Goal: Information Seeking & Learning: Learn about a topic

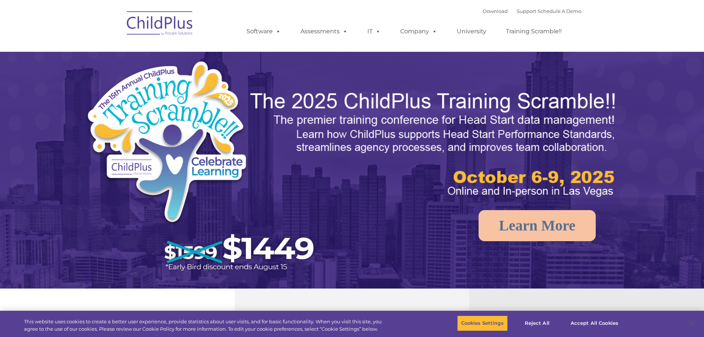
select select "MEDIUM"
click at [581, 321] on button "Accept All Cookies" at bounding box center [595, 323] width 56 height 16
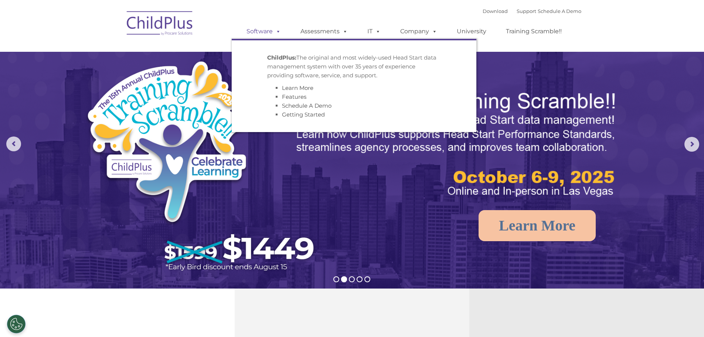
click at [279, 33] on span at bounding box center [277, 31] width 8 height 7
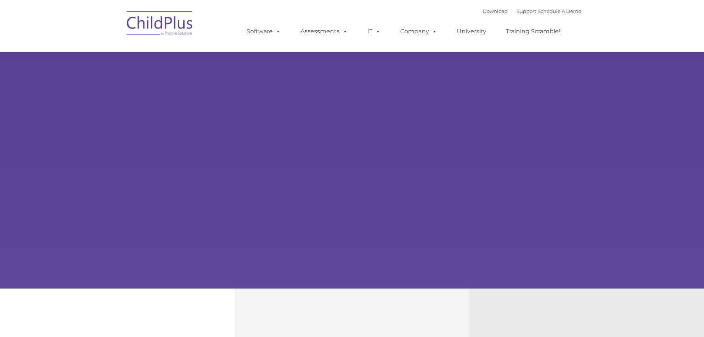
type input ""
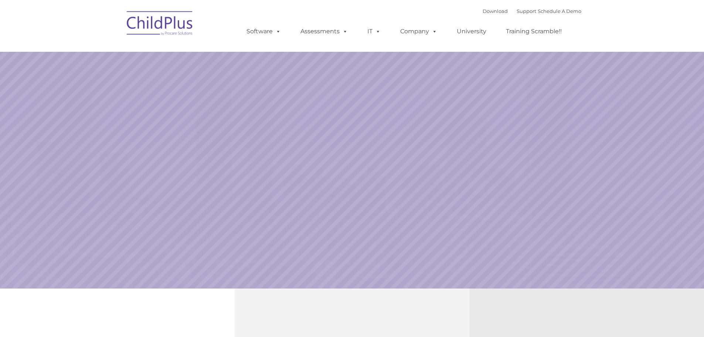
select select "MEDIUM"
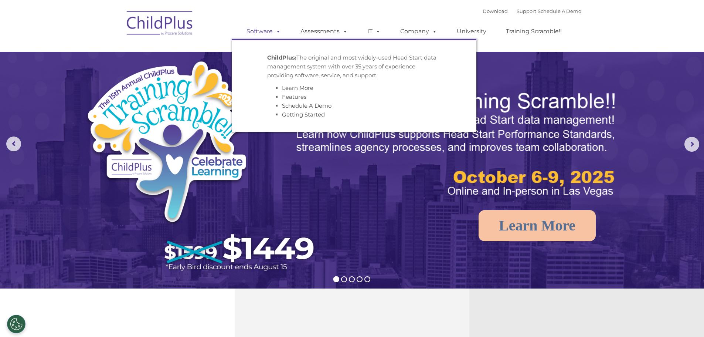
click at [280, 33] on span at bounding box center [277, 31] width 8 height 7
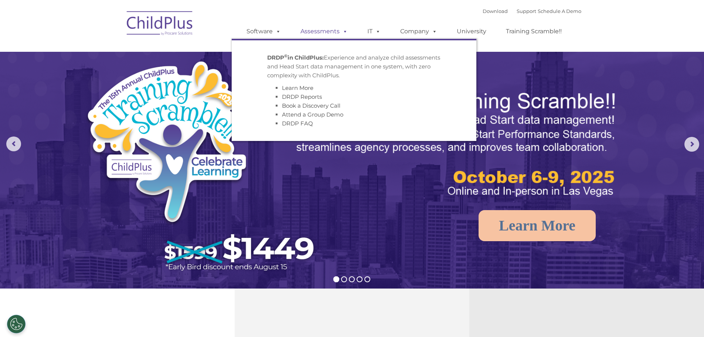
click at [337, 33] on link "Assessments" at bounding box center [324, 31] width 62 height 15
